Goal: Use online tool/utility: Utilize a website feature to perform a specific function

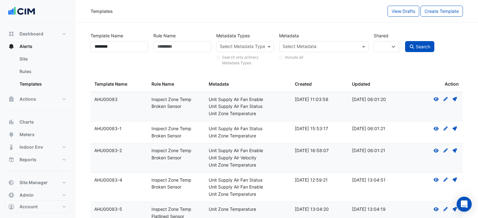
select select
select select "***"
click at [273, 15] on div "Templates" at bounding box center [238, 11] width 297 height 11
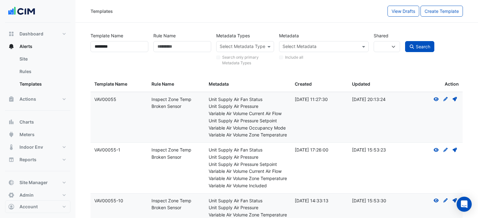
select select
select select "***"
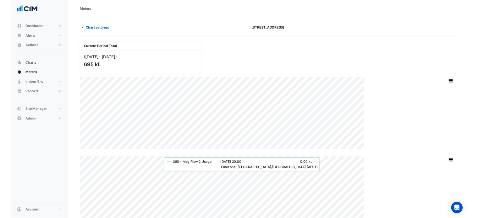
scroll to position [50, 0]
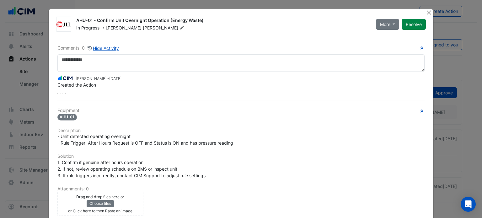
scroll to position [85, 0]
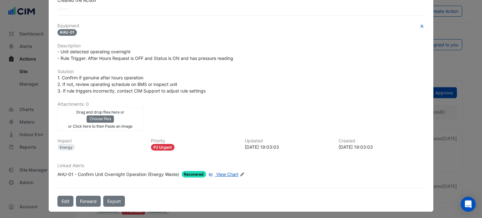
click at [223, 172] on span "View Chart" at bounding box center [227, 174] width 22 height 5
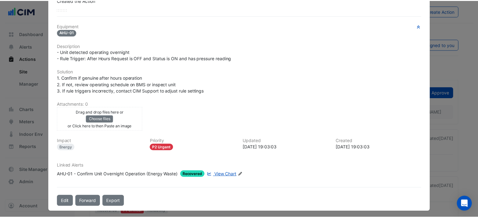
scroll to position [0, 0]
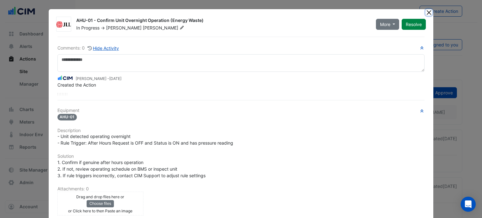
click at [428, 12] on button "Close" at bounding box center [429, 12] width 7 height 7
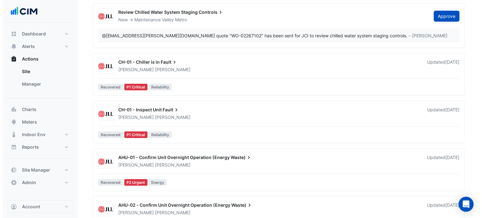
scroll to position [171, 0]
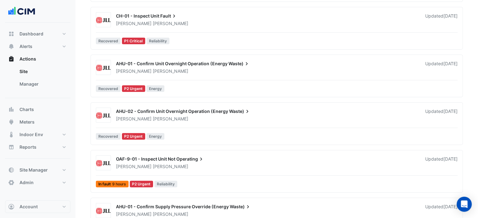
click at [214, 116] on div "Owen Smith" at bounding box center [266, 119] width 303 height 6
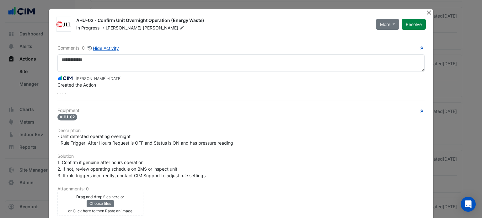
click at [426, 12] on button "Close" at bounding box center [429, 12] width 7 height 7
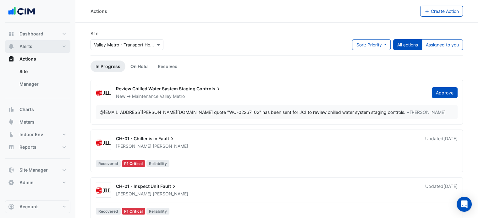
click at [49, 46] on button "Alerts" at bounding box center [37, 46] width 65 height 13
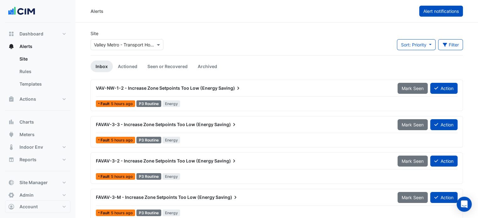
click at [449, 9] on span "Alert notifications" at bounding box center [440, 10] width 35 height 5
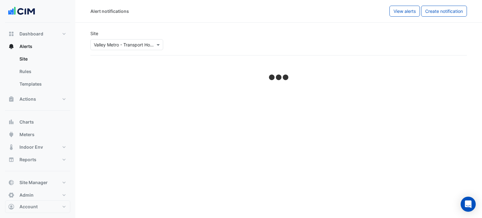
select select "******"
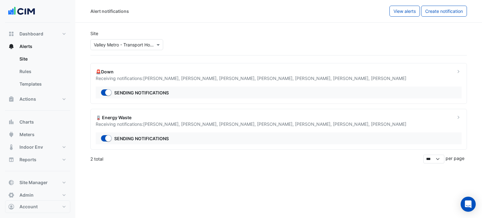
click at [184, 119] on div "🪫 Energy Waste" at bounding box center [272, 117] width 352 height 7
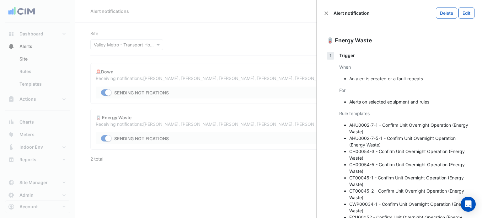
click at [329, 16] on div "Alert notification Delete Edit" at bounding box center [400, 13] width 166 height 26
click at [325, 13] on button "Close" at bounding box center [326, 13] width 4 height 4
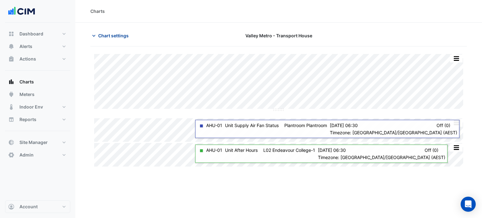
click at [121, 36] on span "Chart settings" at bounding box center [113, 35] width 30 height 7
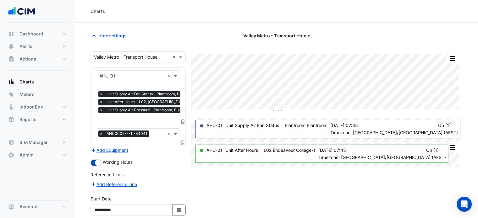
click at [182, 143] on icon at bounding box center [182, 143] width 4 height 4
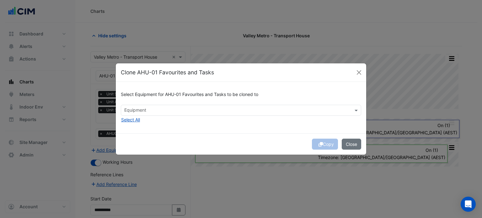
click at [138, 110] on input "text" at bounding box center [237, 111] width 226 height 7
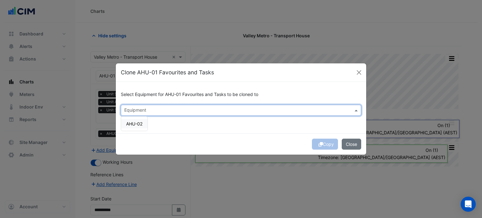
click at [139, 124] on span "AHU-02" at bounding box center [134, 123] width 16 height 5
click at [285, 141] on div "Copy Close" at bounding box center [241, 143] width 251 height 21
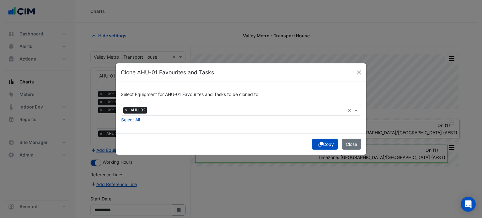
click at [323, 146] on button "Copy" at bounding box center [325, 144] width 26 height 11
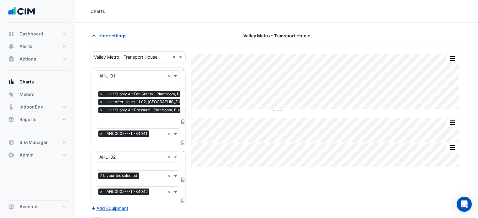
scroll to position [111, 0]
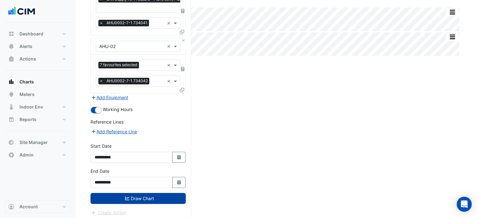
click at [144, 199] on button "Draw Chart" at bounding box center [137, 198] width 95 height 11
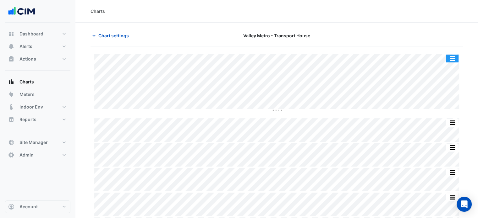
click at [457, 58] on button "button" at bounding box center [452, 59] width 13 height 8
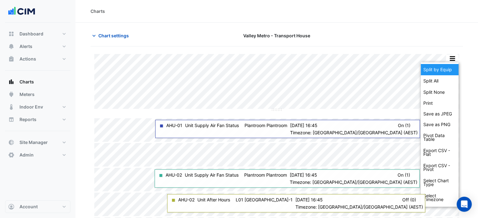
click at [447, 68] on div "Split by Equip" at bounding box center [440, 69] width 38 height 11
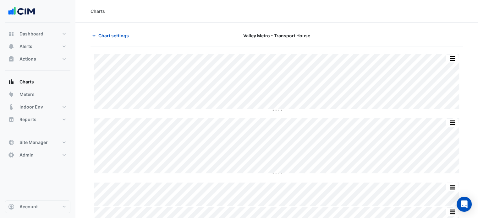
click at [88, 88] on section "Chart settings Valley Metro - Transport House Split by Unit Split All Split Non…" at bounding box center [276, 190] width 402 height 334
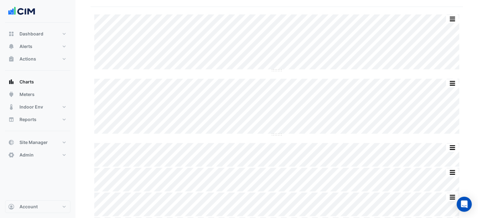
scroll to position [39, 0]
